Goal: Task Accomplishment & Management: Manage account settings

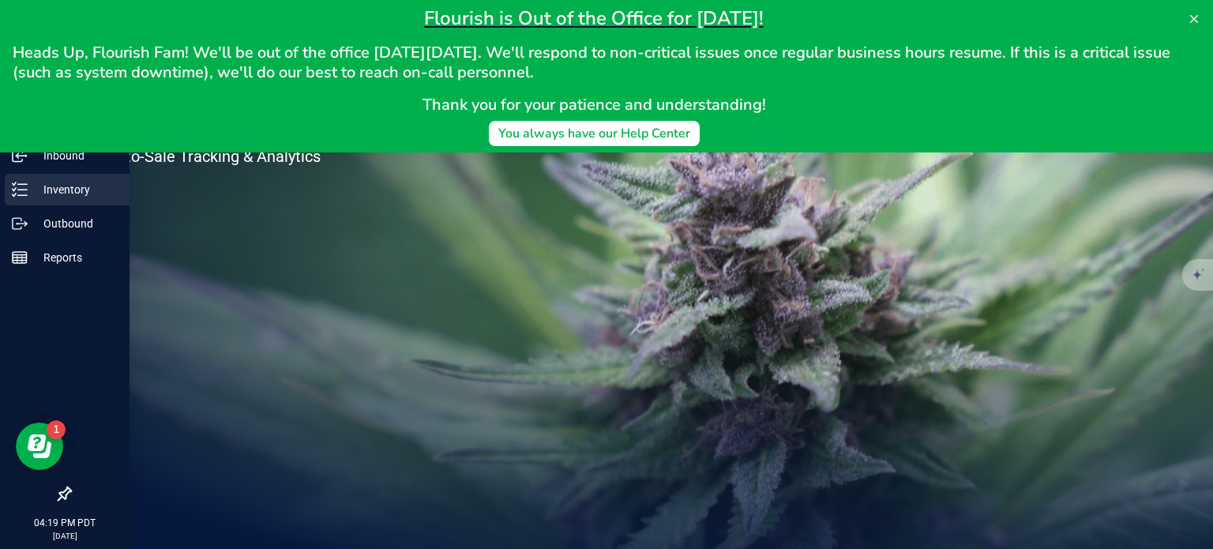
click at [24, 189] on line at bounding box center [22, 189] width 9 height 0
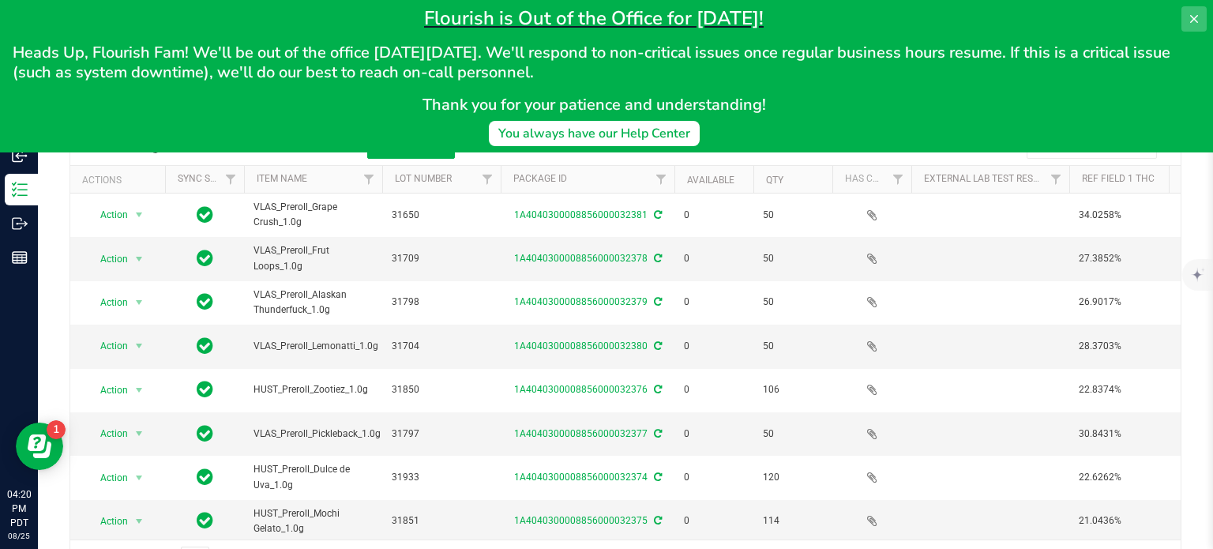
click at [1191, 13] on icon at bounding box center [1193, 19] width 13 height 13
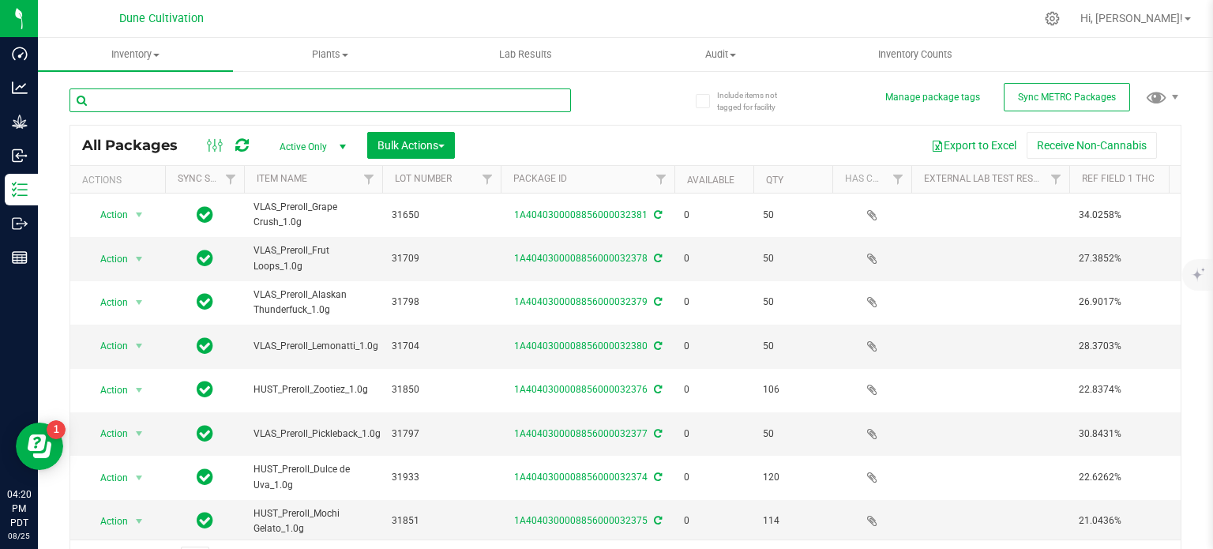
click at [342, 97] on input "text" at bounding box center [319, 100] width 501 height 24
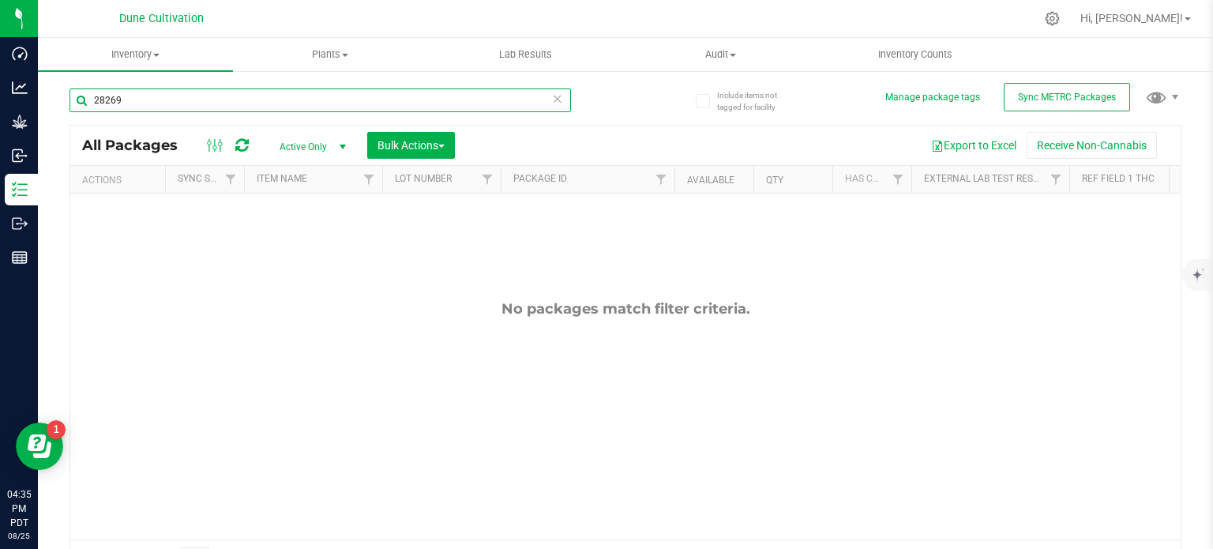
click at [220, 104] on input "28269" at bounding box center [319, 100] width 501 height 24
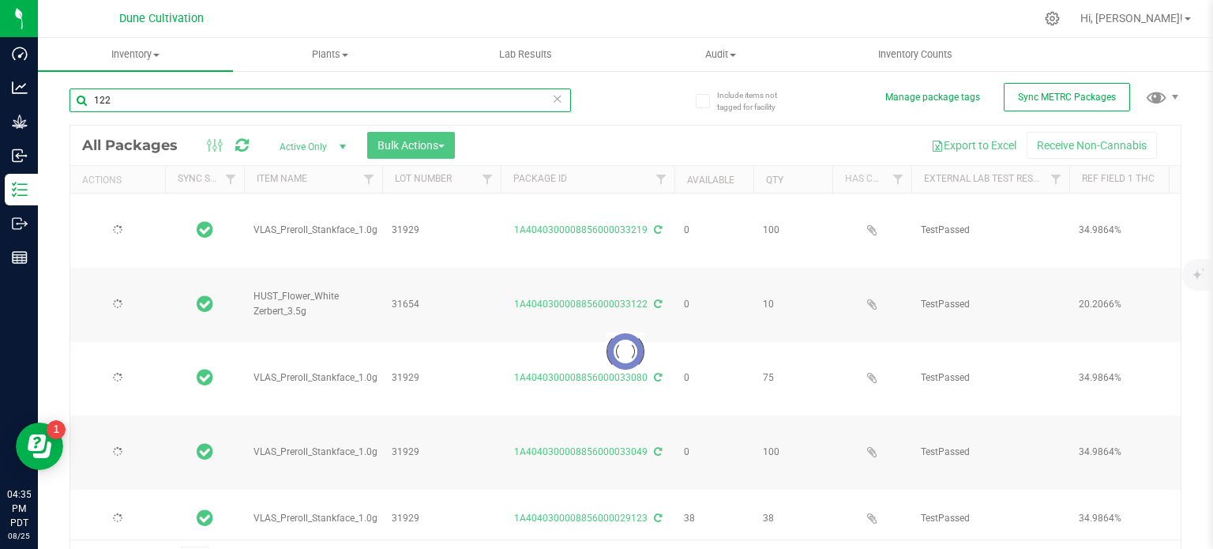
type input "122"
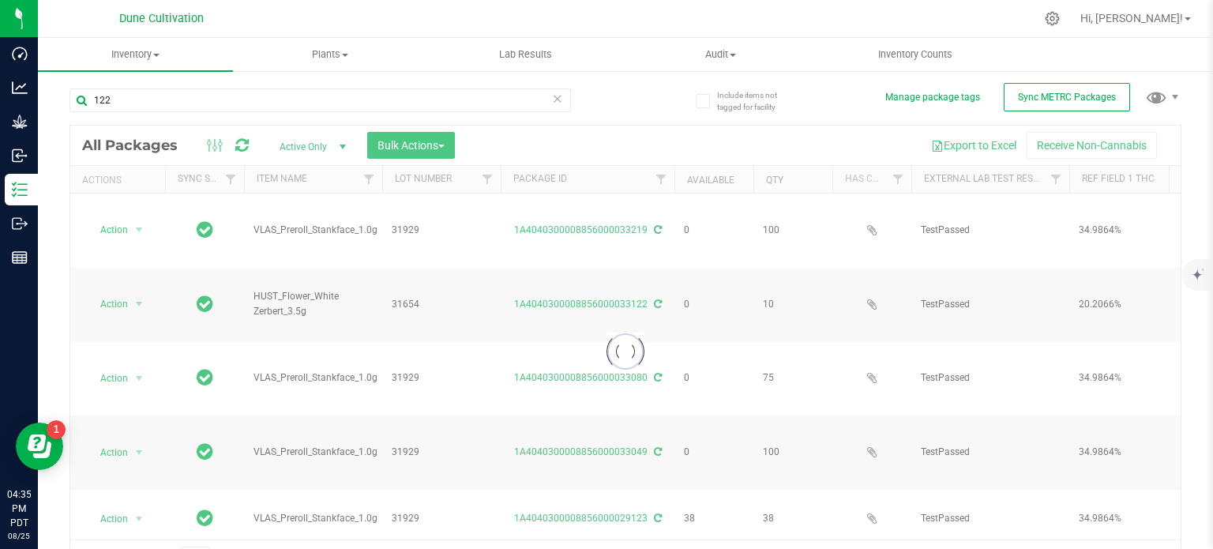
click at [1182, 12] on span "Hi, [PERSON_NAME]!" at bounding box center [1131, 18] width 103 height 13
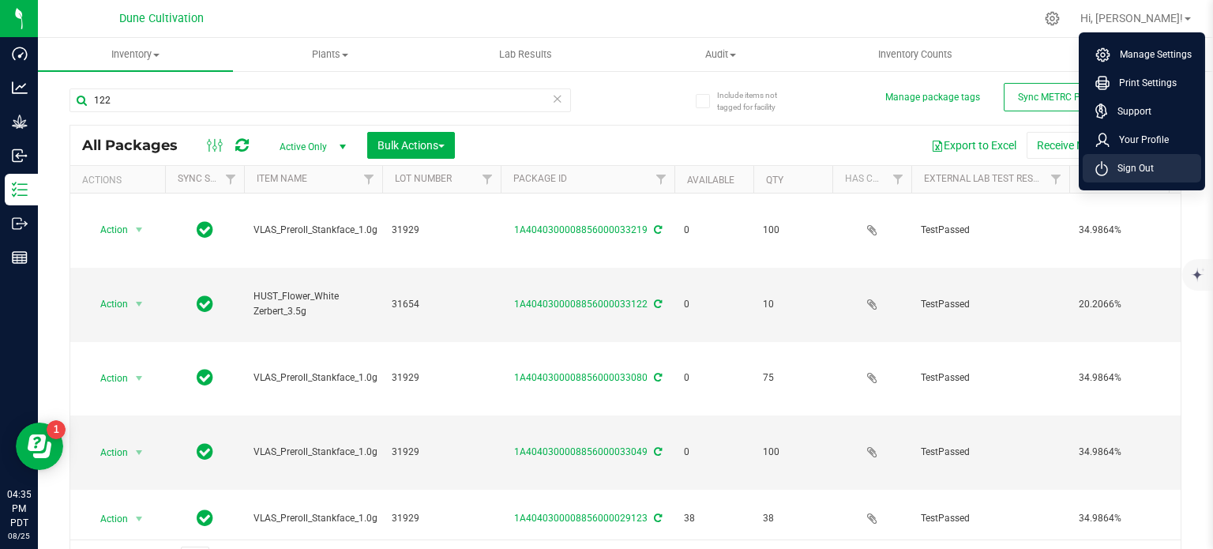
click at [1140, 171] on span "Sign Out" at bounding box center [1131, 168] width 46 height 16
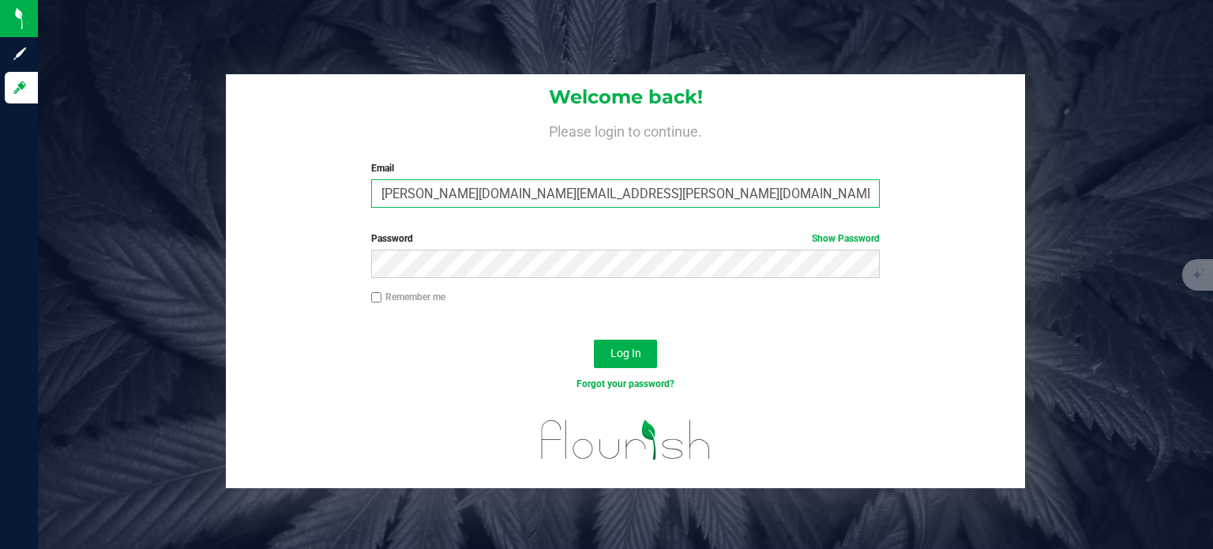
click at [482, 200] on input "[PERSON_NAME][DOMAIN_NAME][EMAIL_ADDRESS][PERSON_NAME][DOMAIN_NAME]" at bounding box center [625, 193] width 509 height 28
type input "[PERSON_NAME][EMAIL_ADDRESS][PERSON_NAME][DOMAIN_NAME]"
click at [594, 340] on button "Log In" at bounding box center [625, 354] width 63 height 28
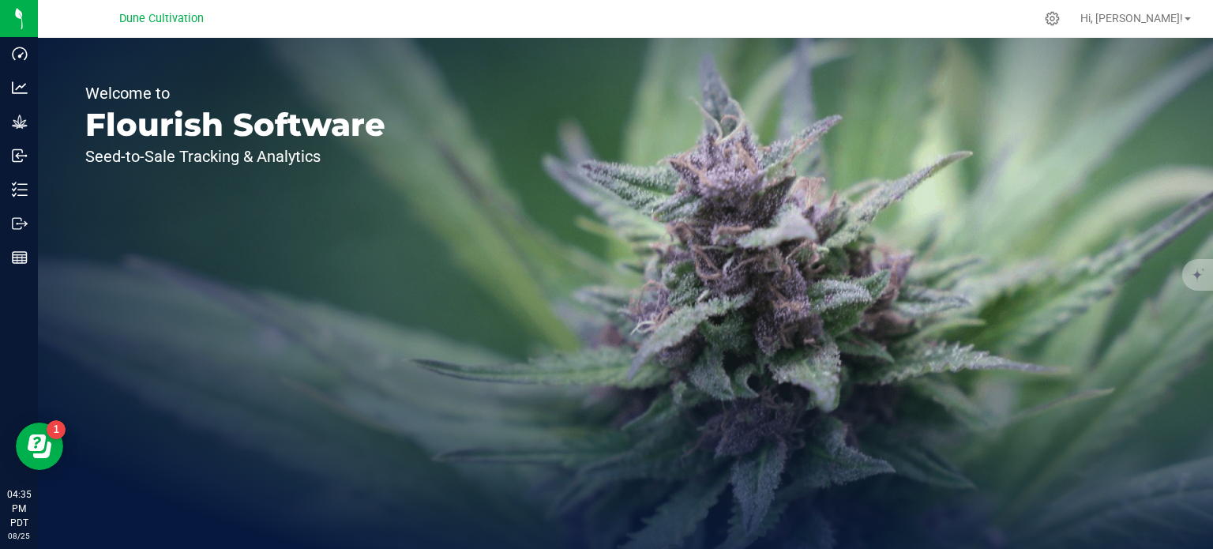
click at [1187, 8] on div "Hi, [PERSON_NAME]!" at bounding box center [1135, 19] width 123 height 28
click at [1187, 13] on link "Hi, [PERSON_NAME]!" at bounding box center [1135, 18] width 123 height 17
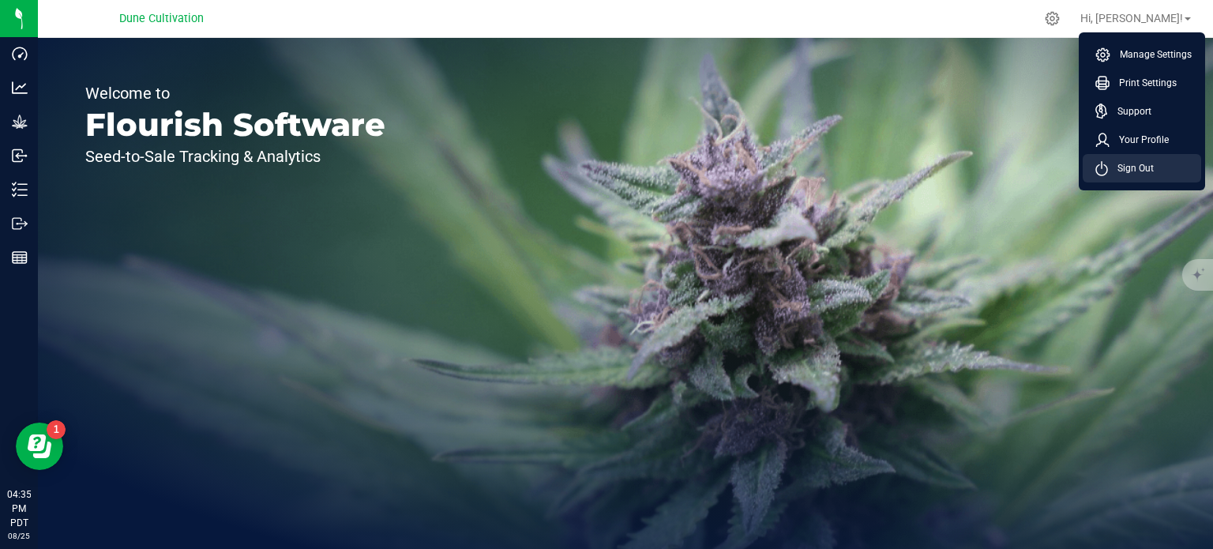
click at [1134, 169] on span "Sign Out" at bounding box center [1131, 168] width 46 height 16
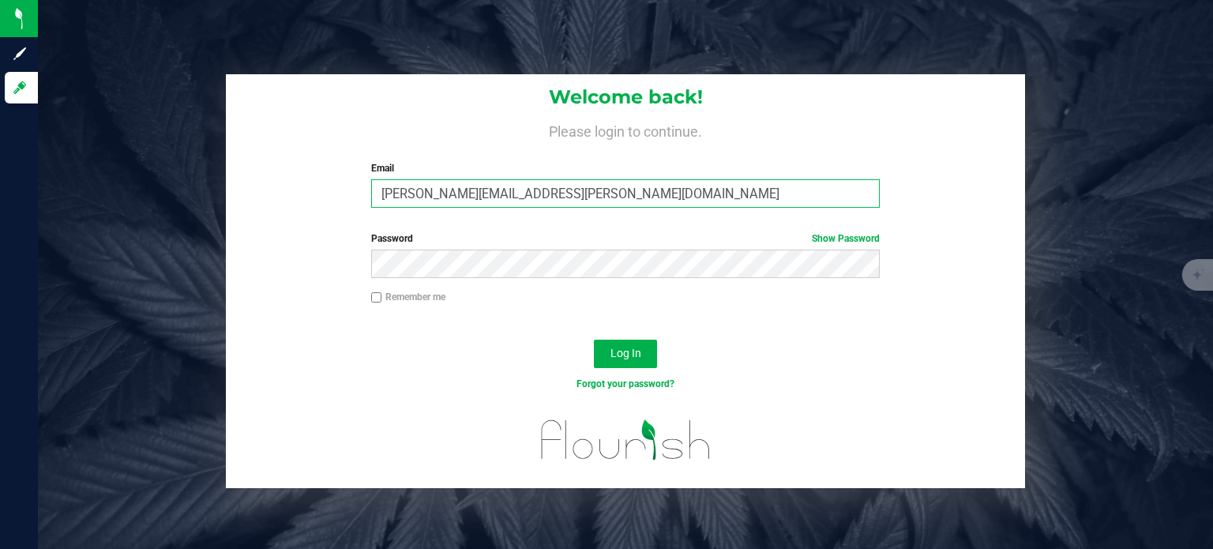
click at [459, 194] on input "[PERSON_NAME][EMAIL_ADDRESS][PERSON_NAME][DOMAIN_NAME]" at bounding box center [625, 193] width 509 height 28
type input "[PERSON_NAME][DOMAIN_NAME][EMAIL_ADDRESS][PERSON_NAME][DOMAIN_NAME]"
drag, startPoint x: 373, startPoint y: 369, endPoint x: 626, endPoint y: 359, distance: 252.8
click at [626, 359] on div "Log In" at bounding box center [625, 358] width 799 height 53
click at [626, 359] on span "Log In" at bounding box center [625, 353] width 31 height 13
